Goal: Transaction & Acquisition: Purchase product/service

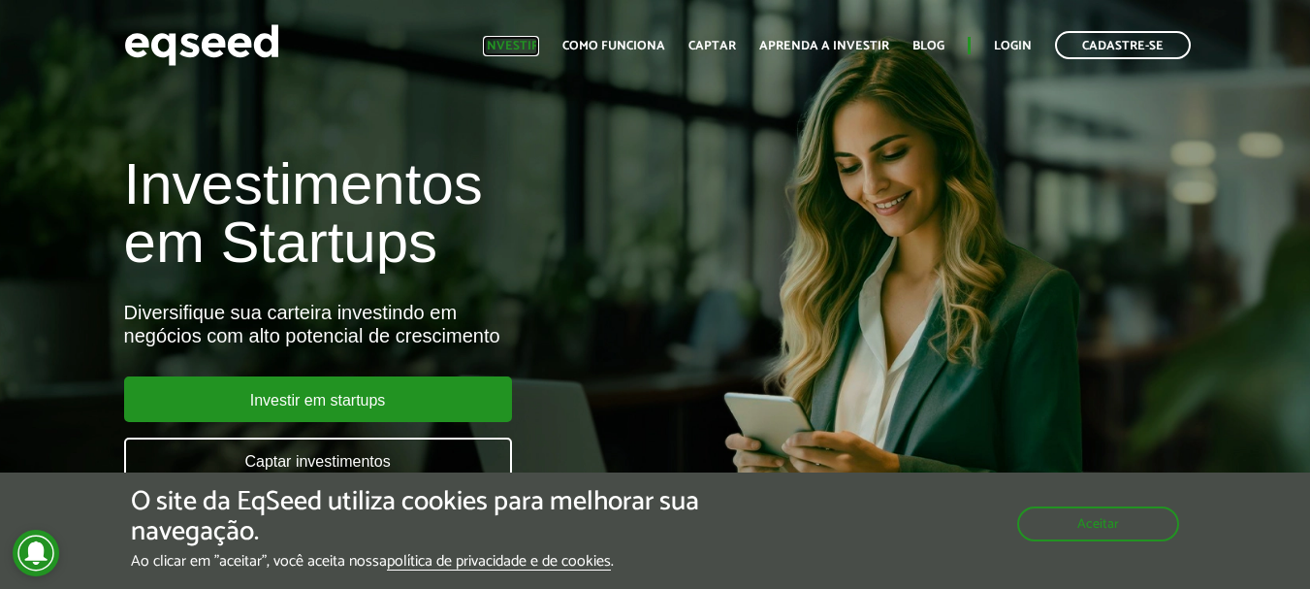
click at [522, 40] on link "Investir" at bounding box center [511, 46] width 56 height 13
